Goal: Register for event/course

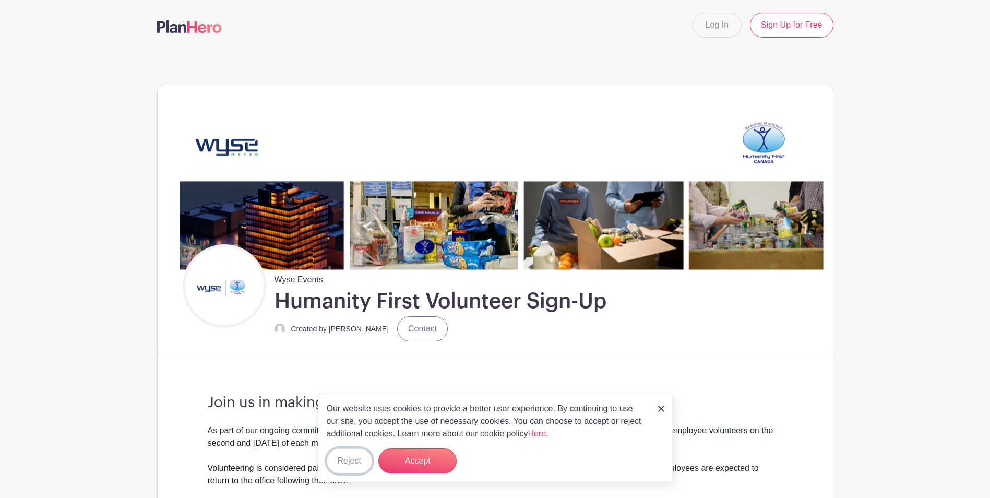
click at [346, 458] on button "Reject" at bounding box center [349, 460] width 45 height 25
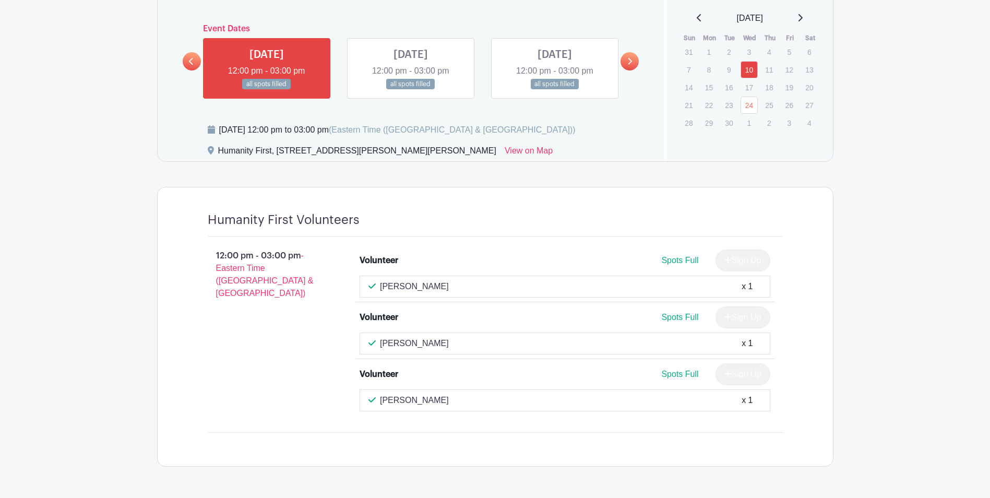
scroll to position [673, 0]
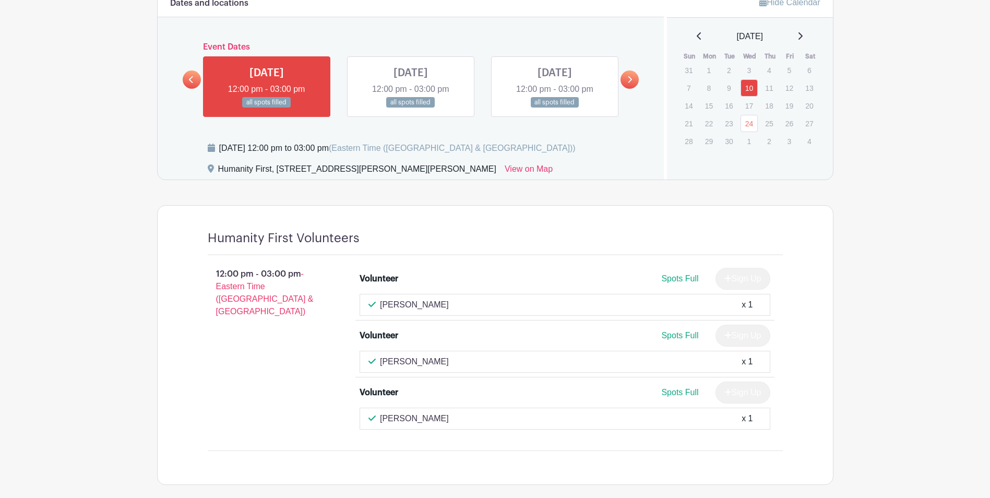
click at [267, 108] on link at bounding box center [267, 108] width 0 height 0
click at [411, 108] on link at bounding box center [411, 108] width 0 height 0
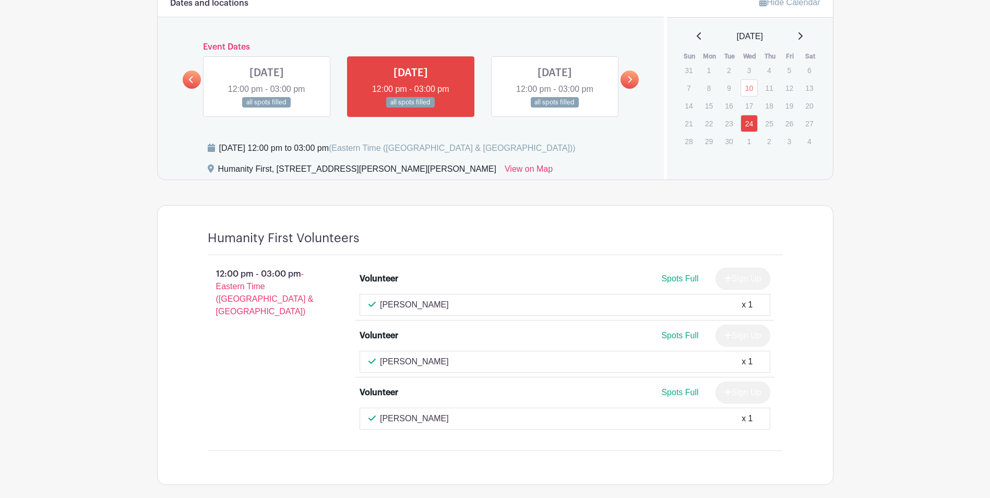
click at [555, 108] on link at bounding box center [555, 108] width 0 height 0
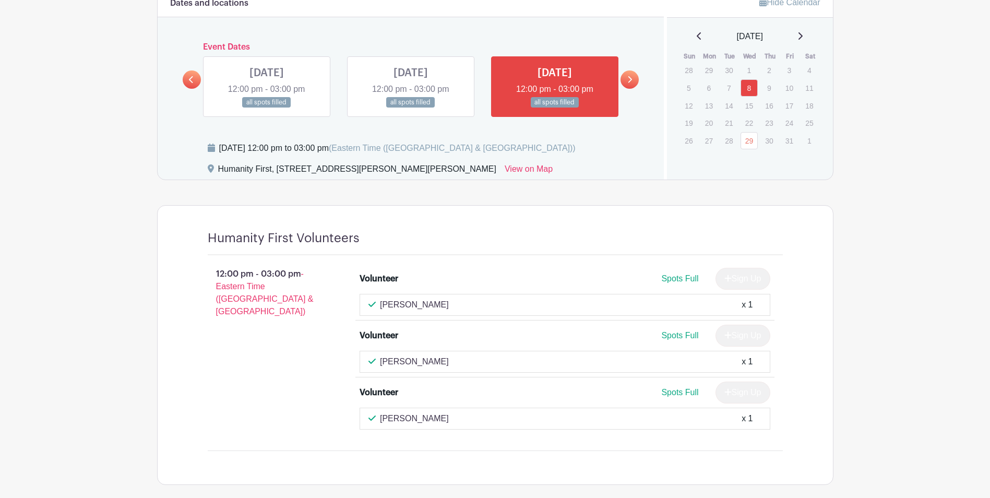
click at [626, 78] on link at bounding box center [630, 79] width 18 height 18
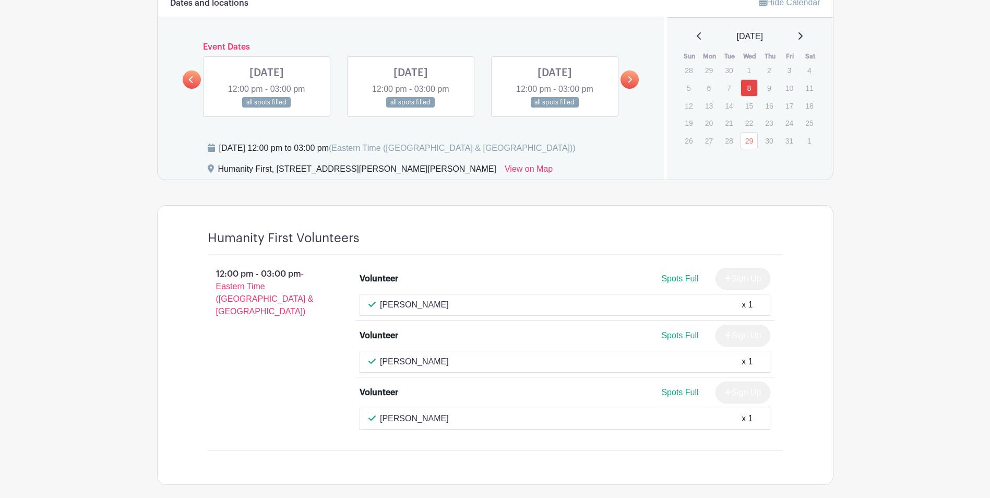
click at [630, 79] on icon at bounding box center [630, 80] width 5 height 8
click at [630, 82] on icon at bounding box center [631, 79] width 4 height 7
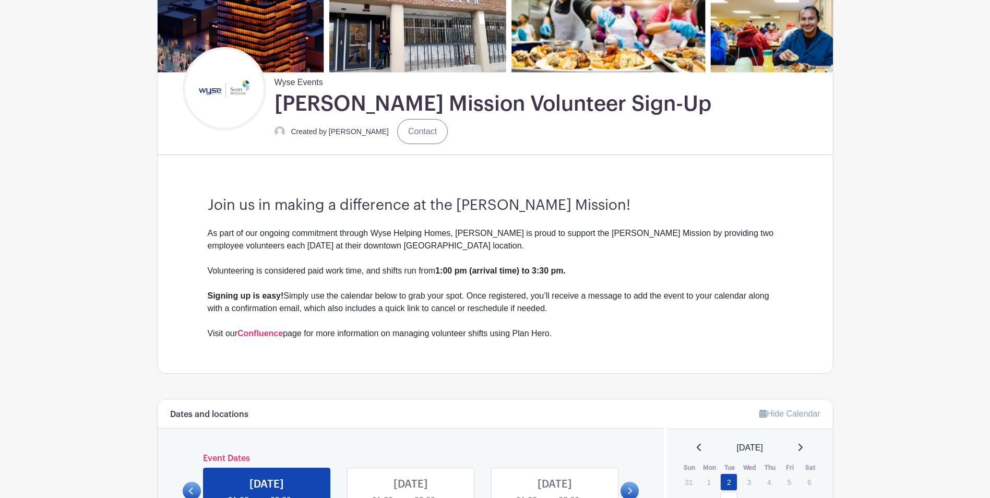
scroll to position [365, 0]
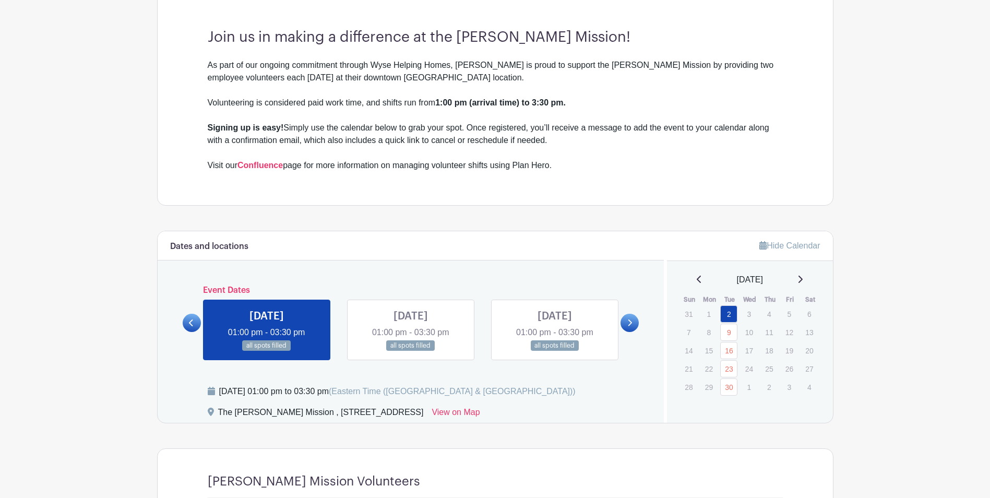
click at [635, 321] on link at bounding box center [630, 323] width 18 height 18
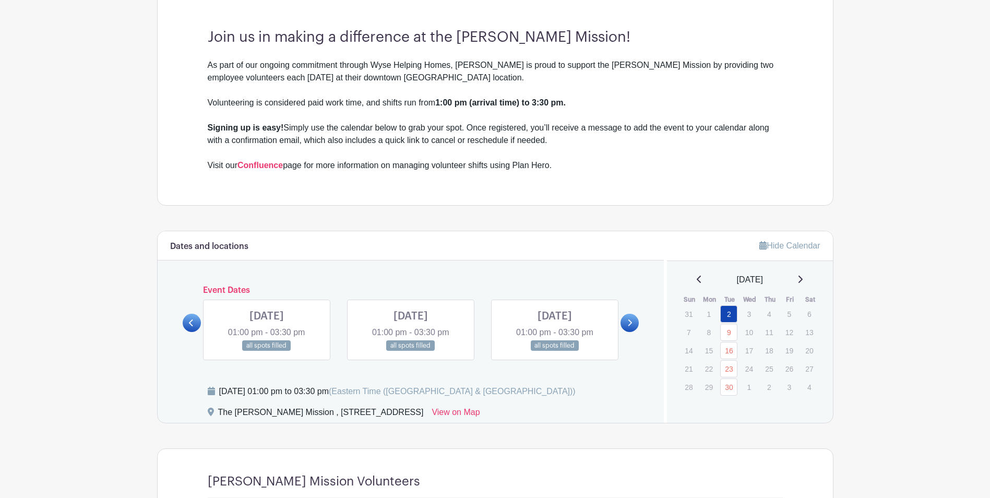
click at [631, 323] on icon at bounding box center [630, 323] width 5 height 8
click at [631, 323] on icon at bounding box center [631, 323] width 4 height 7
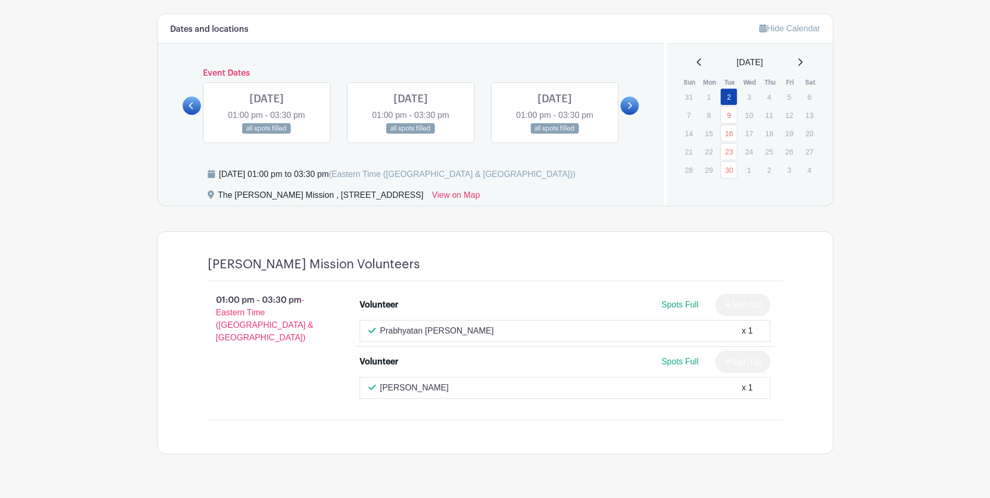
scroll to position [552, 0]
